Goal: Information Seeking & Learning: Learn about a topic

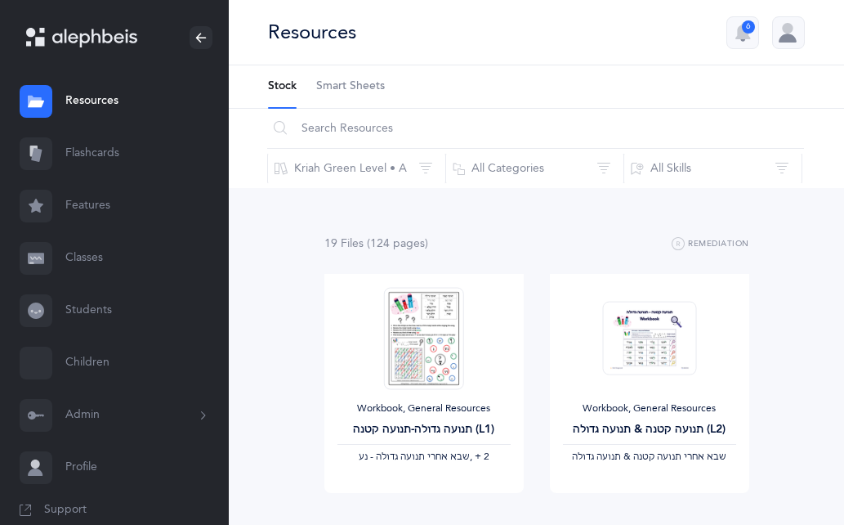
click at [102, 159] on link "Flashcards" at bounding box center [114, 153] width 229 height 52
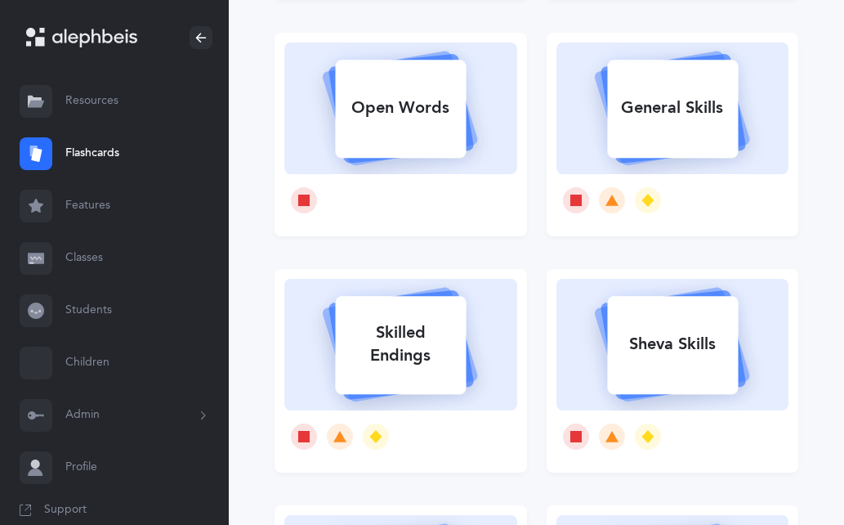
scroll to position [409, 0]
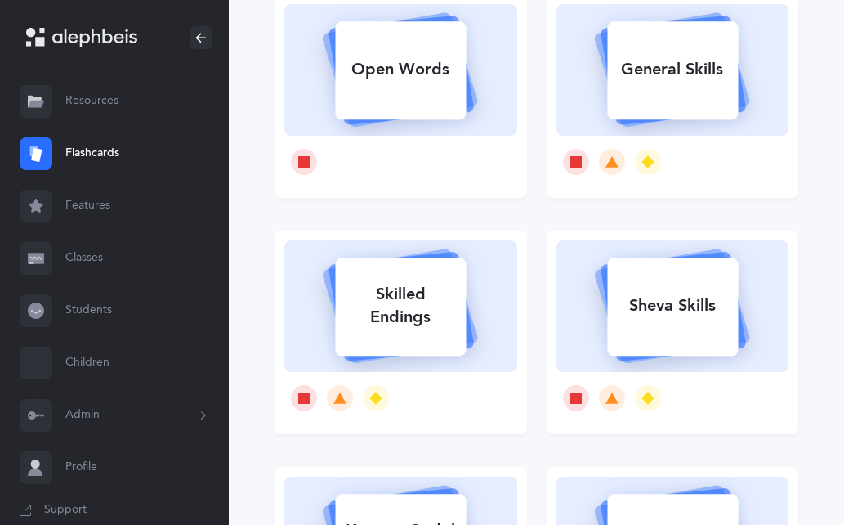
click at [728, 319] on div "Sheva Skills" at bounding box center [672, 305] width 131 height 42
select select
select select "single"
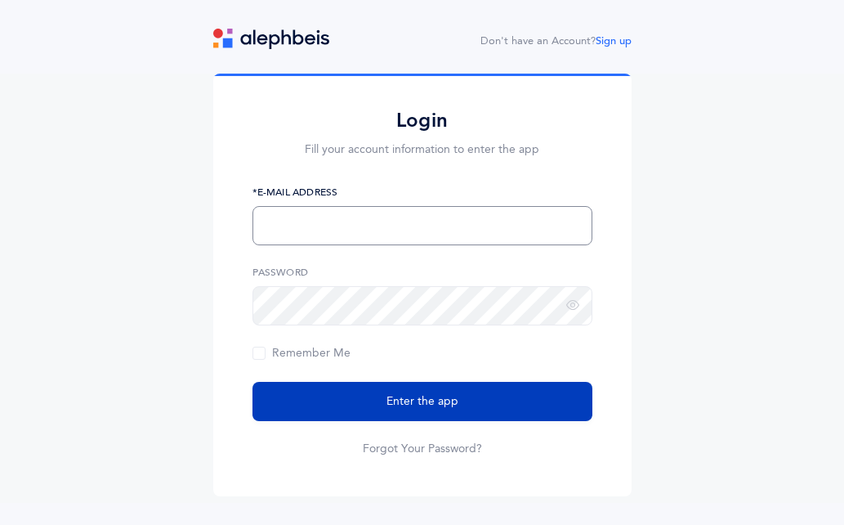
type input "[EMAIL_ADDRESS][DOMAIN_NAME]"
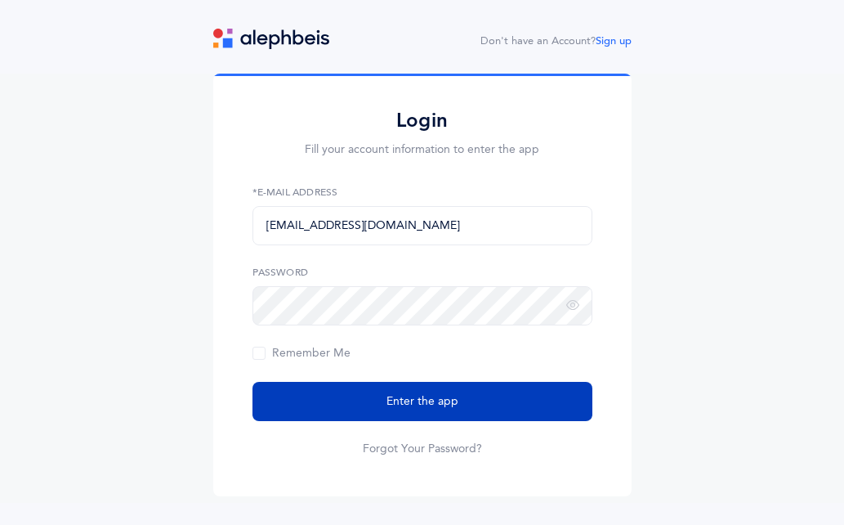
click at [435, 407] on span "Enter the app" at bounding box center [423, 401] width 72 height 17
click at [480, 391] on button "Enter the app" at bounding box center [423, 401] width 340 height 39
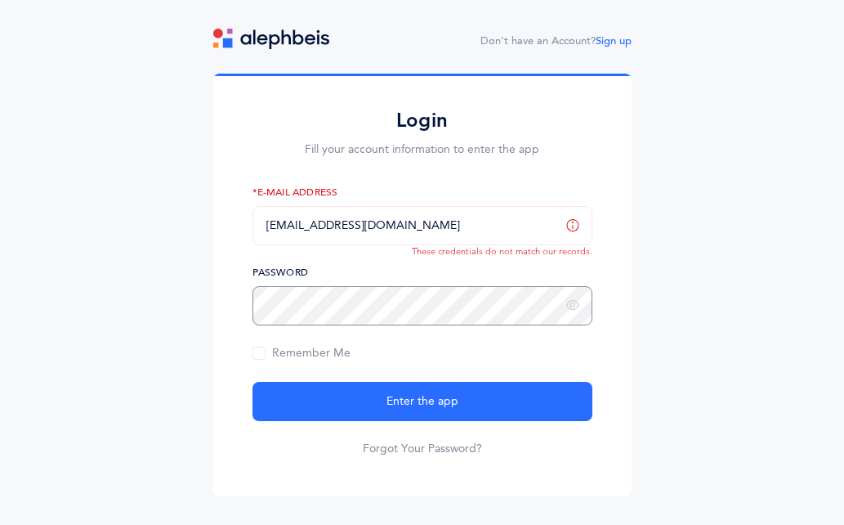
click at [253, 382] on button "Enter the app" at bounding box center [423, 401] width 340 height 39
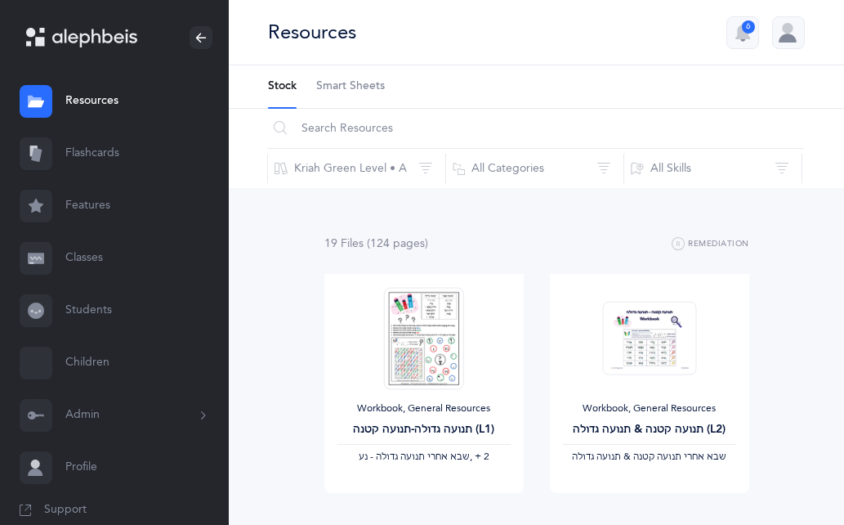
click at [83, 166] on link "Flashcards" at bounding box center [114, 153] width 229 height 52
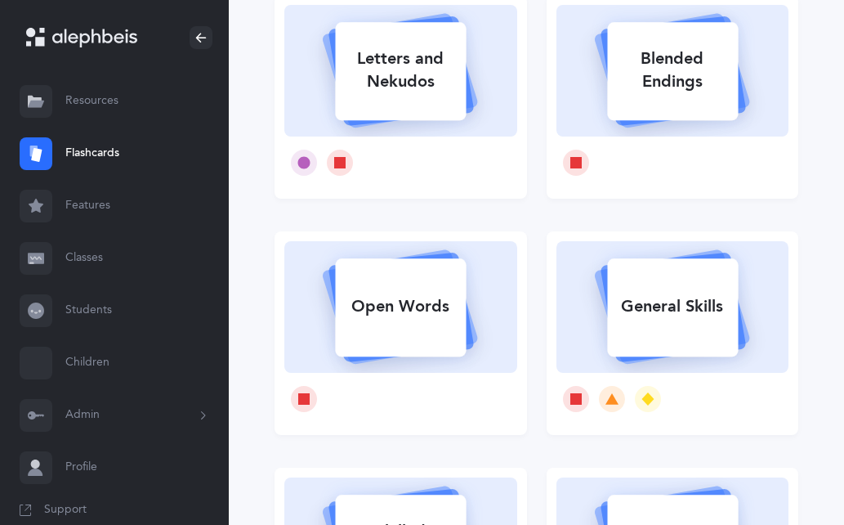
scroll to position [490, 0]
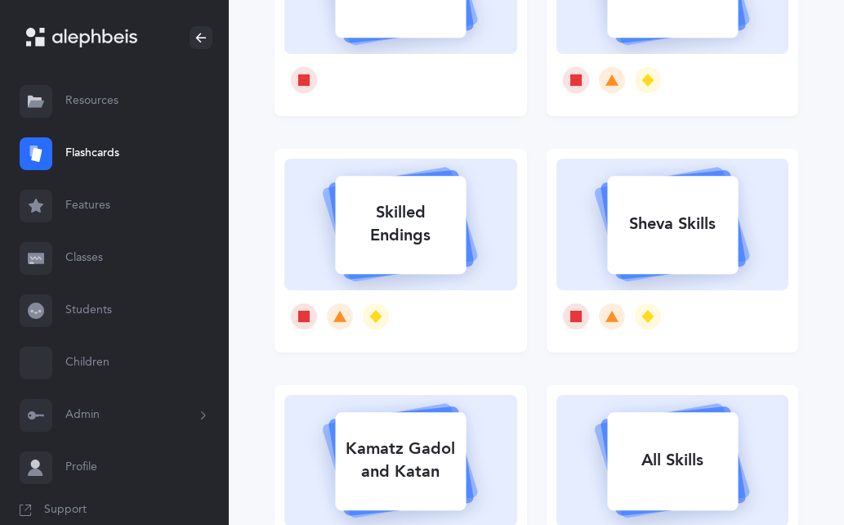
click at [713, 231] on div "Sheva Skills" at bounding box center [672, 224] width 131 height 42
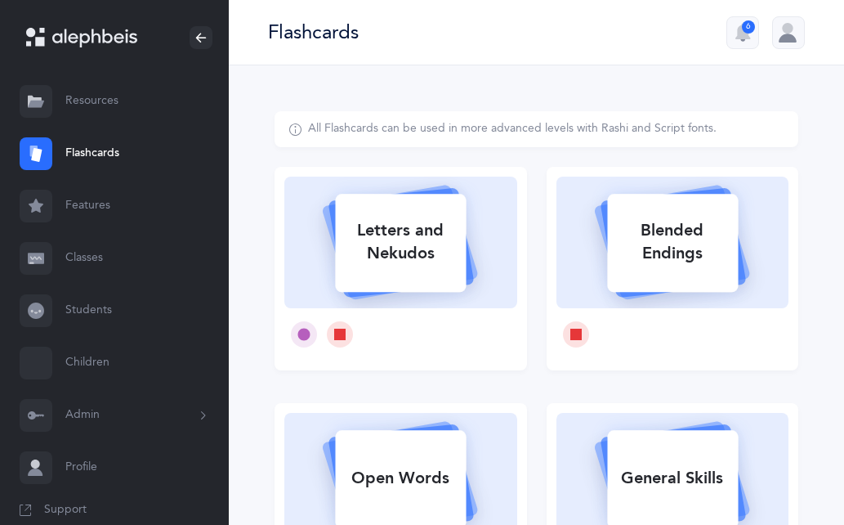
select select
select select "single"
